Goal: Task Accomplishment & Management: Use online tool/utility

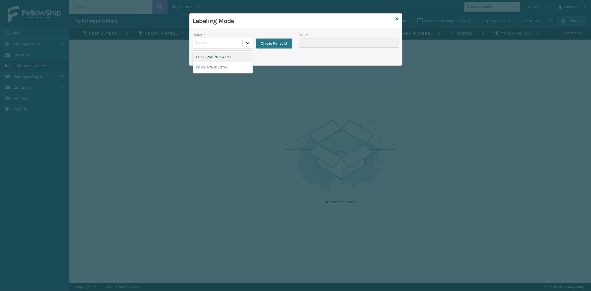
click at [249, 42] on icon at bounding box center [248, 43] width 6 height 6
click at [245, 47] on div at bounding box center [248, 43] width 10 height 10
click at [264, 40] on button "Create Pallet Id" at bounding box center [274, 44] width 36 height 10
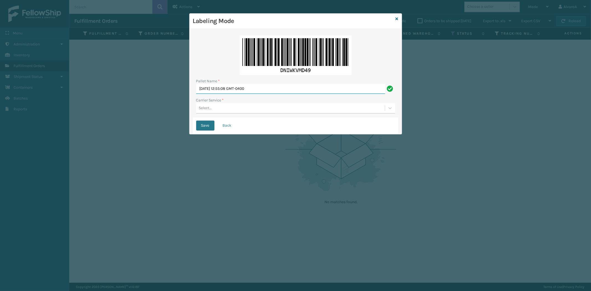
drag, startPoint x: 277, startPoint y: 86, endPoint x: 117, endPoint y: 106, distance: 161.6
click at [115, 109] on div "Labeling Mode Pallet Name * [DATE] 12:55:08 GMT-0400 Carrier Service * Select..…" at bounding box center [295, 145] width 591 height 291
type input "LPN 503294#1"
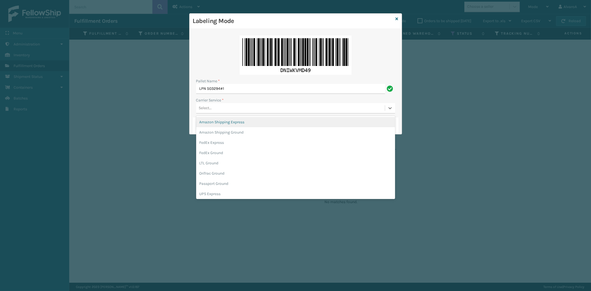
click at [206, 113] on div "Select..." at bounding box center [295, 108] width 199 height 11
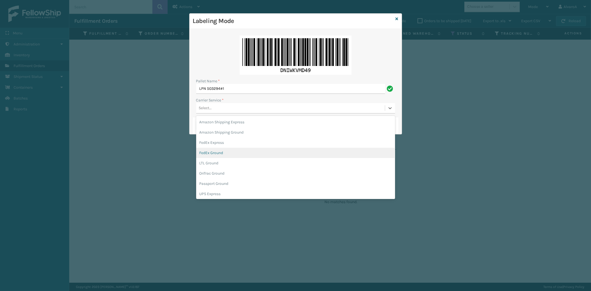
click at [211, 152] on div "FedEx Ground" at bounding box center [295, 153] width 199 height 10
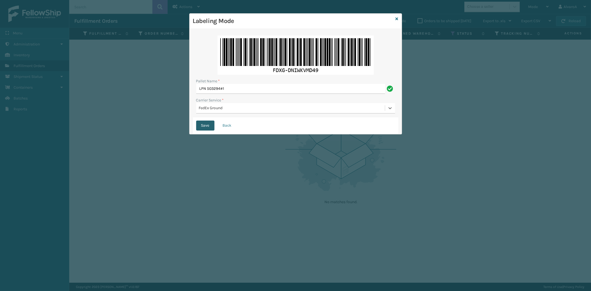
click at [204, 122] on button "Save" at bounding box center [205, 126] width 18 height 10
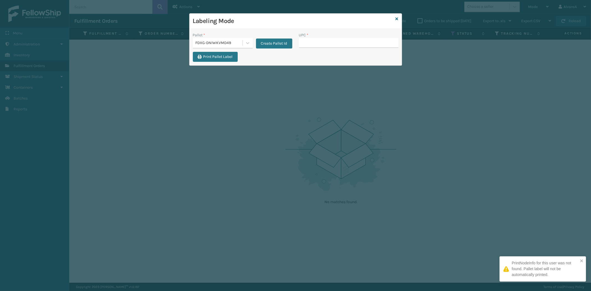
click at [330, 43] on input "UPC *" at bounding box center [348, 43] width 99 height 10
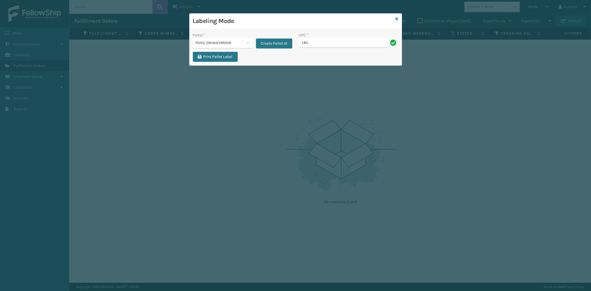
type input "LKLGF2SP3OLV-C"
type input "SC-CRYS3LU2043"
click at [394, 16] on div "Labeling Mode" at bounding box center [296, 21] width 212 height 15
click at [396, 20] on icon at bounding box center [397, 19] width 3 height 4
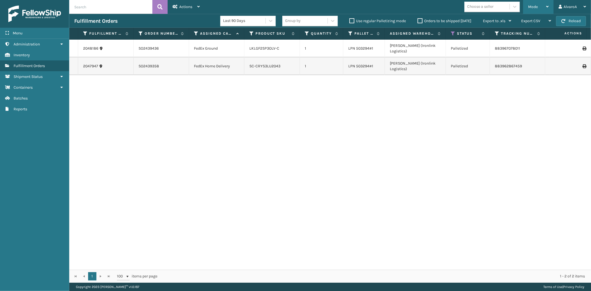
click at [542, 9] on div "Mode" at bounding box center [538, 7] width 21 height 14
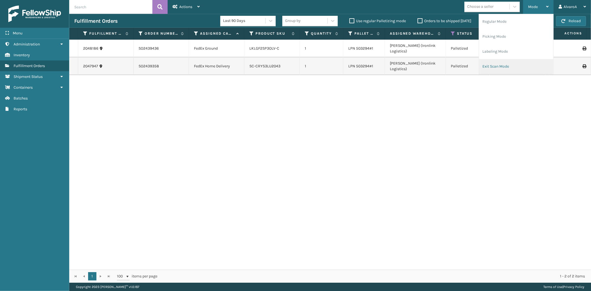
click at [503, 66] on li "Exit Scan Mode" at bounding box center [516, 66] width 74 height 15
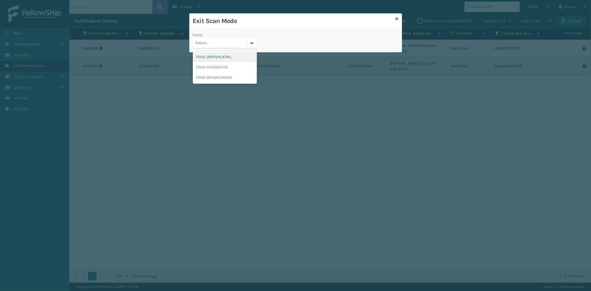
click at [255, 44] on div at bounding box center [252, 43] width 10 height 10
click at [204, 74] on div "FDXG-DNIWKVMD49" at bounding box center [225, 77] width 64 height 10
